Goal: Book appointment/travel/reservation

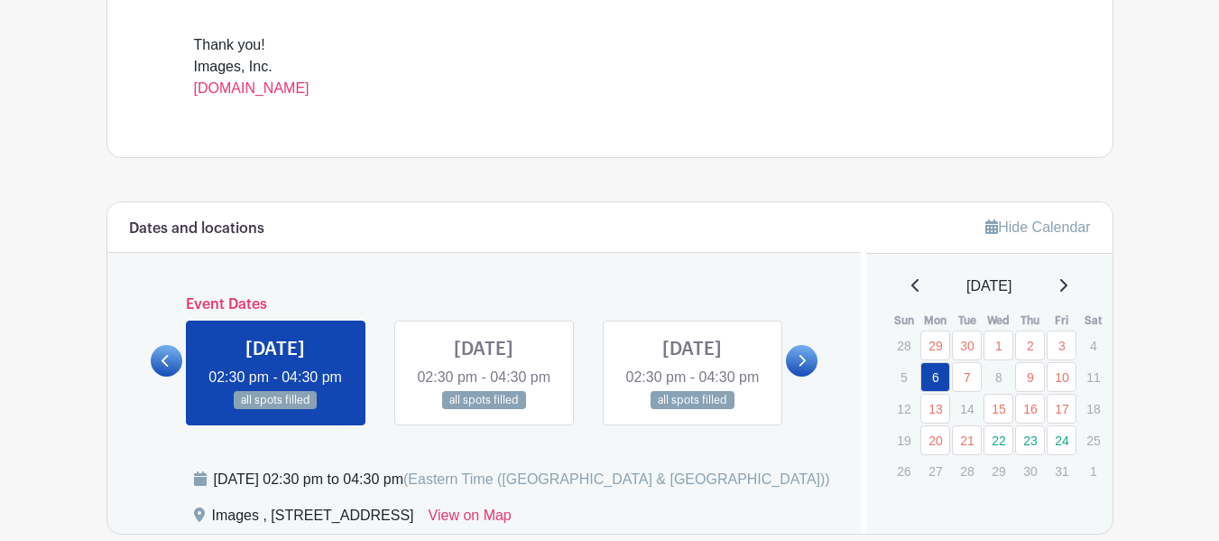
scroll to position [812, 0]
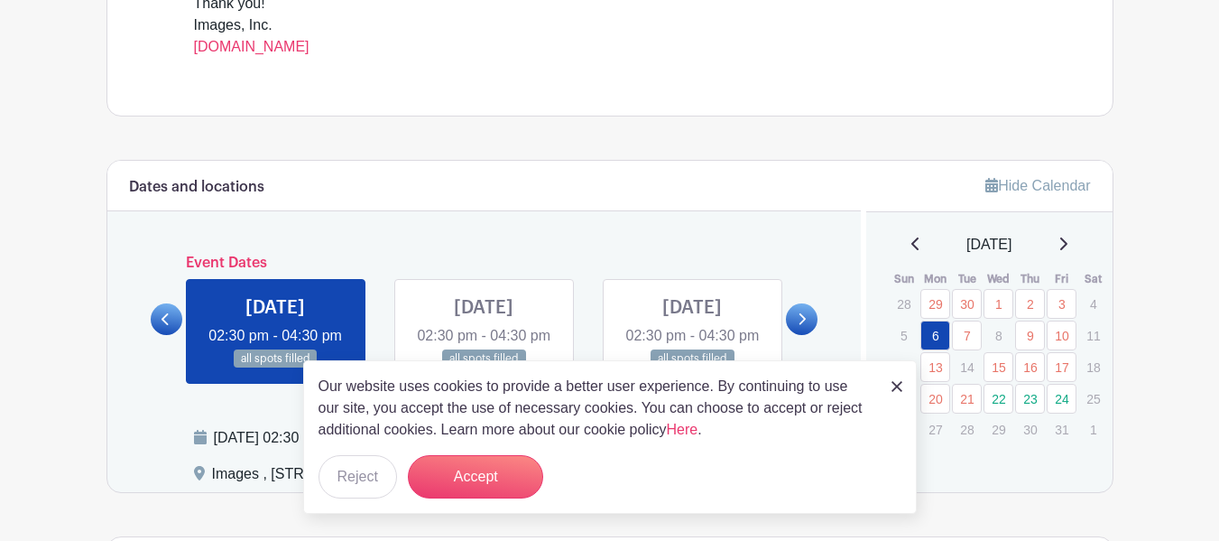
click at [1067, 246] on icon at bounding box center [1062, 243] width 9 height 14
click at [899, 242] on div "[DATE]" at bounding box center [989, 245] width 203 height 22
click at [911, 242] on icon at bounding box center [915, 243] width 9 height 14
drag, startPoint x: 892, startPoint y: 379, endPoint x: 735, endPoint y: 337, distance: 162.6
click at [890, 379] on div "Our website uses cookies to provide a better user experience. By continuing to …" at bounding box center [610, 436] width 614 height 153
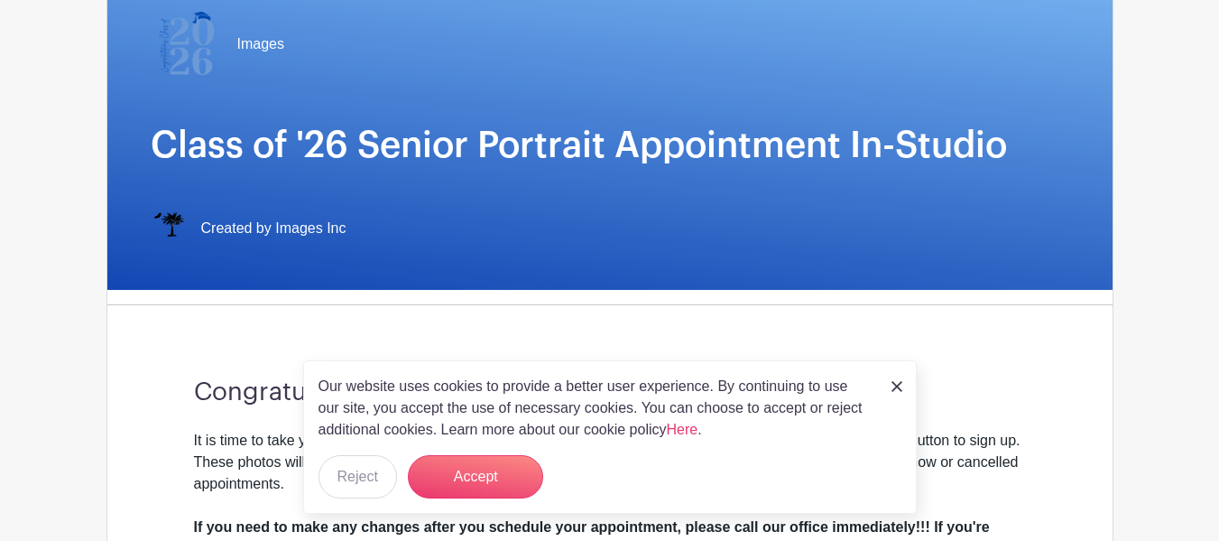
scroll to position [90, 0]
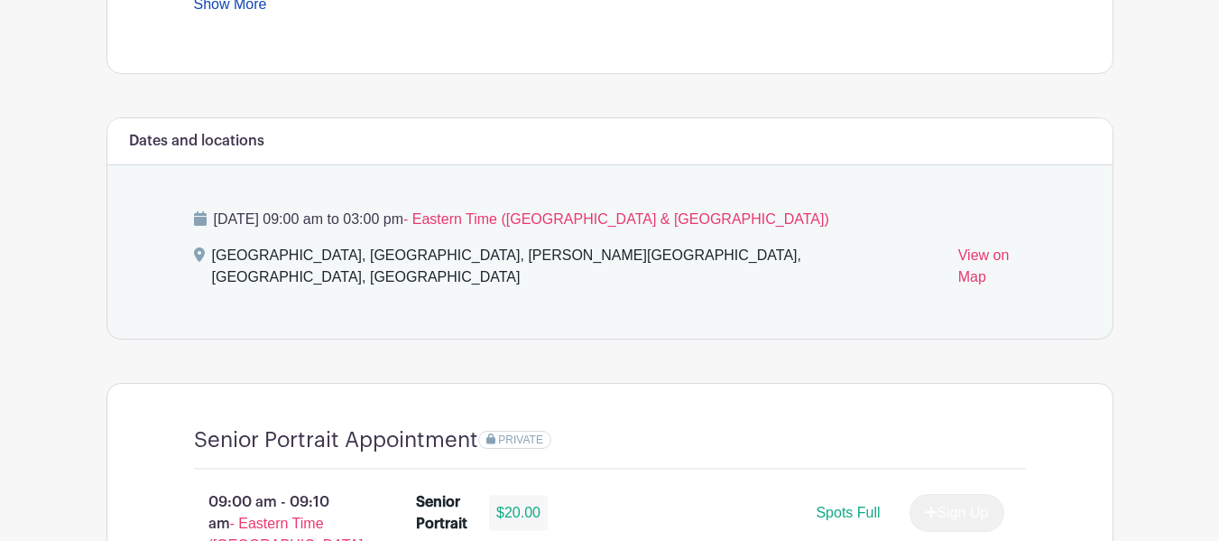
scroll to position [902, 0]
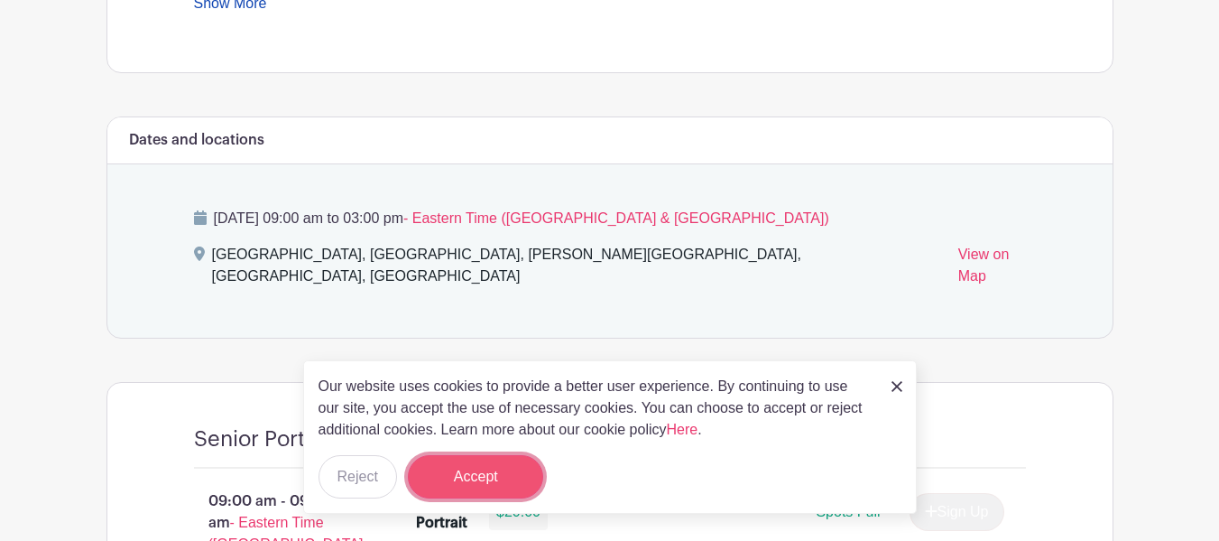
click at [453, 478] on button "Accept" at bounding box center [475, 476] width 135 height 43
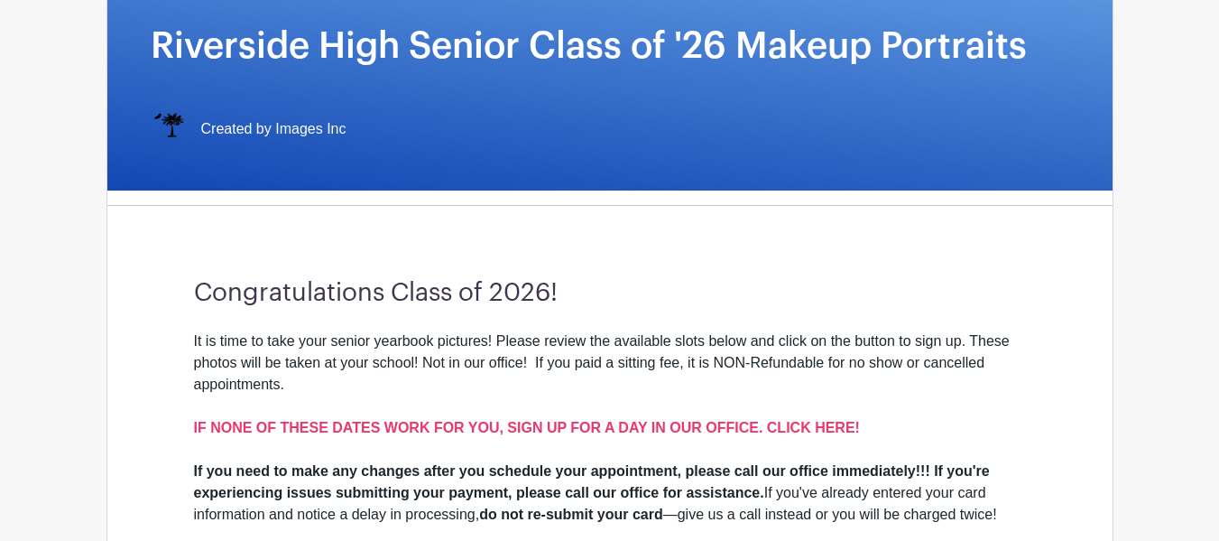
scroll to position [271, 0]
